Goal: Transaction & Acquisition: Download file/media

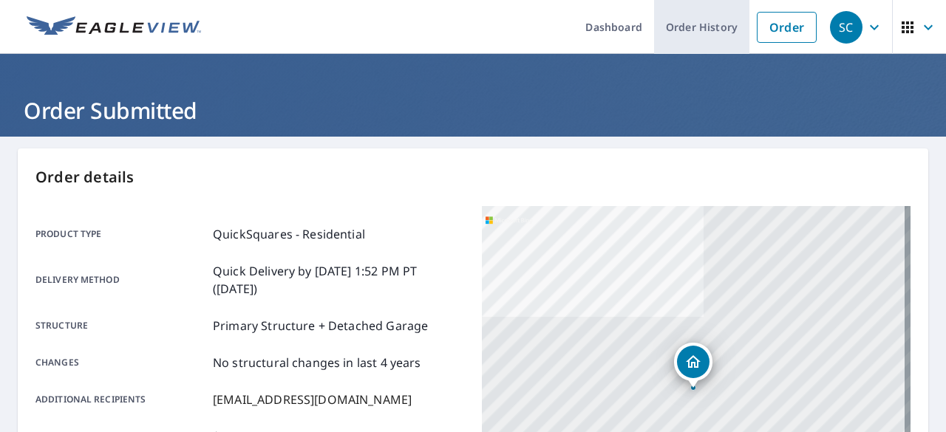
click at [702, 26] on link "Order History" at bounding box center [701, 27] width 95 height 54
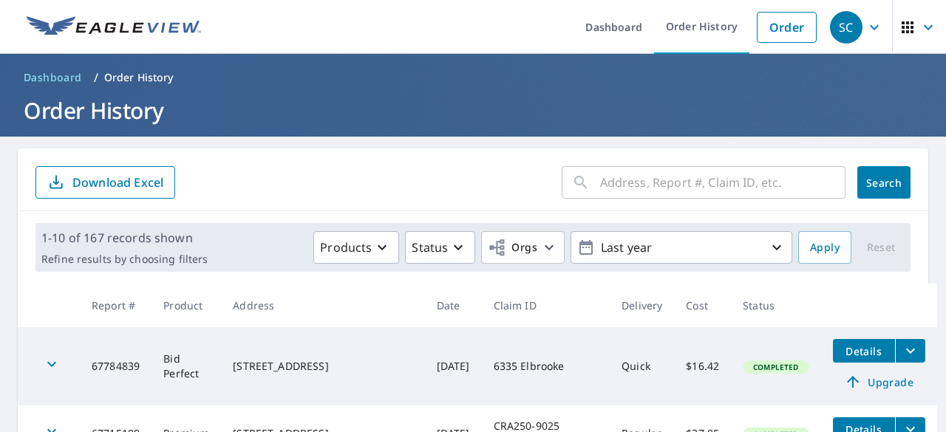
click at [842, 352] on span "Details" at bounding box center [864, 351] width 44 height 14
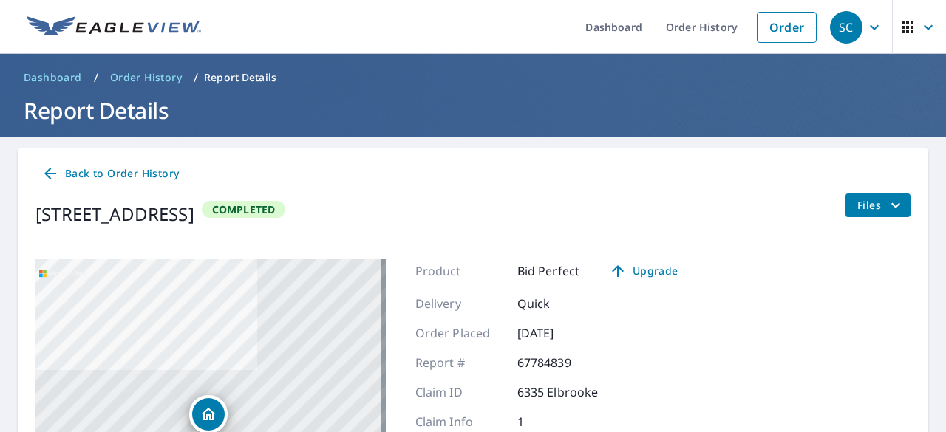
click at [887, 201] on icon "filesDropdownBtn-67784839" at bounding box center [896, 206] width 18 height 18
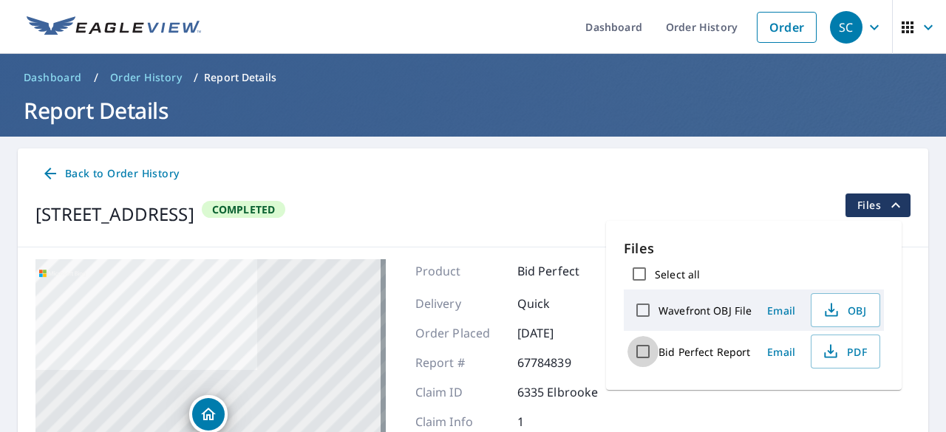
click at [641, 352] on input "Bid Perfect Report" at bounding box center [642, 351] width 31 height 31
checkbox input "true"
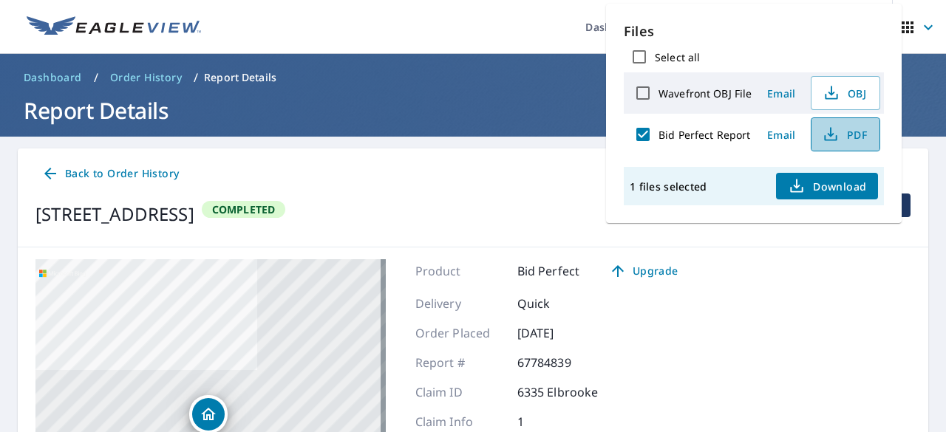
click at [847, 140] on span "PDF" at bounding box center [843, 135] width 47 height 18
